Goal: Task Accomplishment & Management: Manage account settings

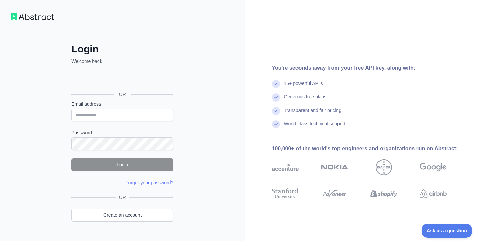
click at [0, 241] on nordpass-portal at bounding box center [0, 241] width 0 height 0
type input "**********"
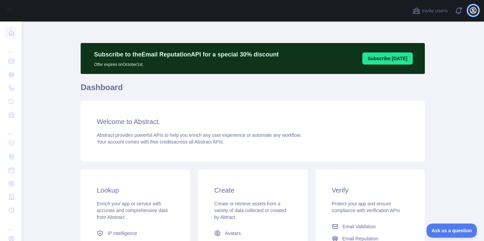
click at [474, 11] on icon "button" at bounding box center [473, 10] width 8 height 8
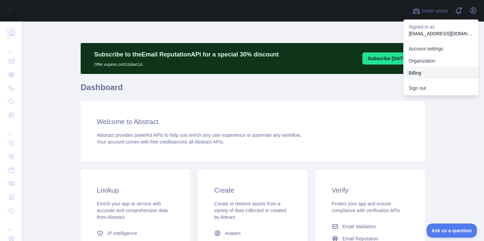
click at [451, 69] on button "Billing" at bounding box center [440, 73] width 75 height 12
